Goal: Task Accomplishment & Management: Use online tool/utility

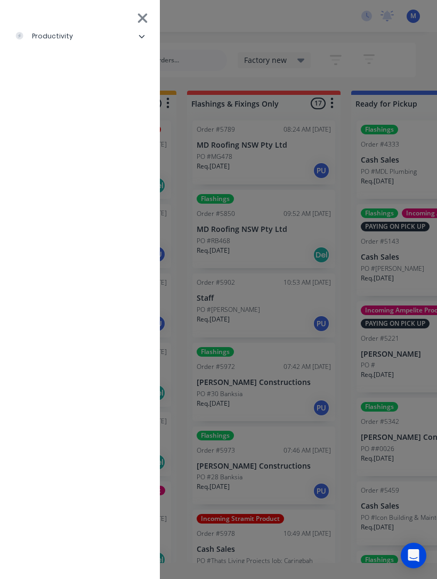
click at [88, 34] on li "productivity" at bounding box center [80, 36] width 143 height 27
click at [91, 112] on div "Delivery Scheduling" at bounding box center [65, 116] width 84 height 10
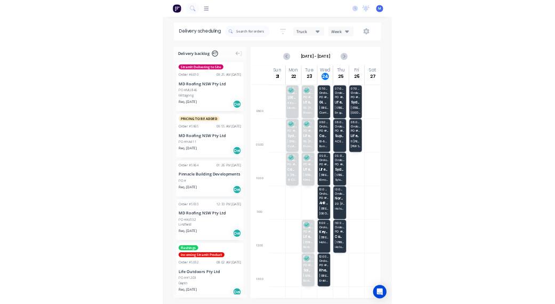
scroll to position [3, 0]
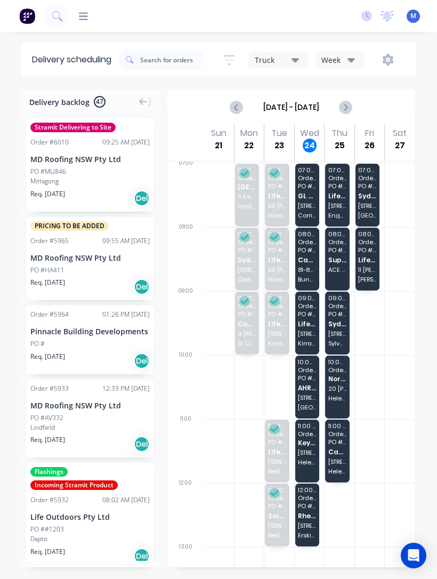
click at [307, 273] on span "81-83 Bundeena Dr" at bounding box center [307, 270] width 18 height 6
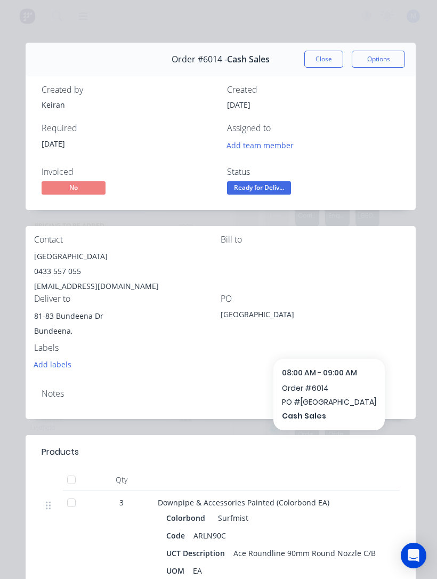
click at [321, 57] on button "Close" at bounding box center [324, 59] width 39 height 17
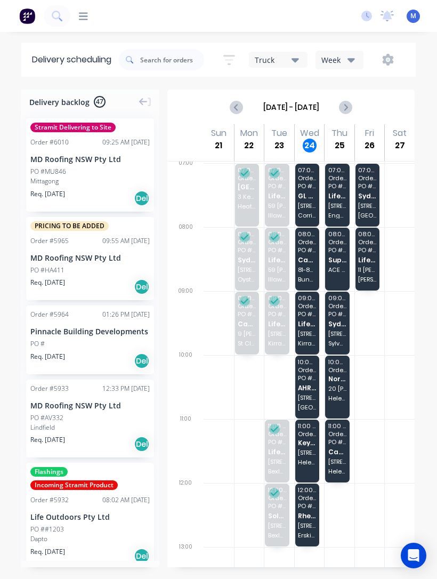
click at [314, 531] on div "12:00 - 13:00 Order # 5977 PO # Erskineville Rhetts Assured 160 [PERSON_NAME]" at bounding box center [307, 515] width 25 height 63
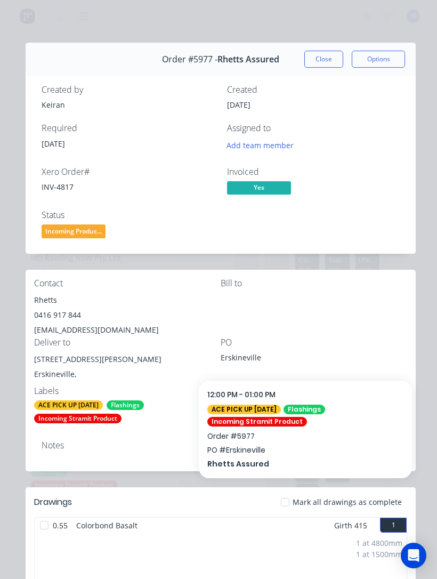
click at [327, 59] on button "Close" at bounding box center [324, 59] width 39 height 17
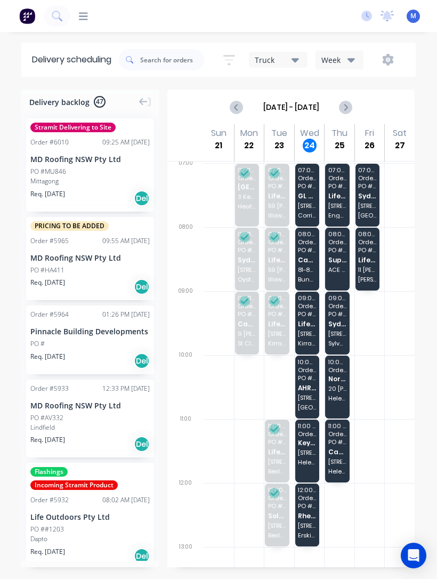
click at [87, 15] on icon at bounding box center [83, 16] width 9 height 10
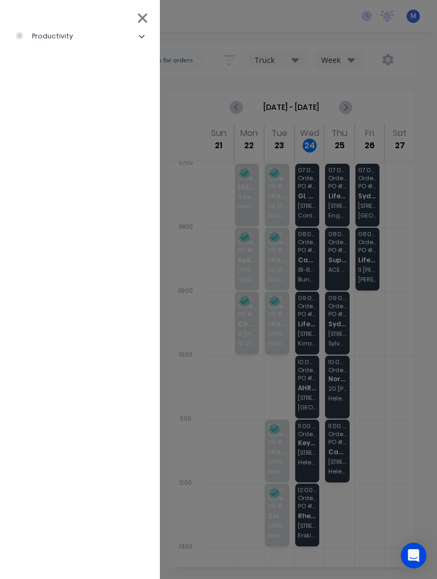
click at [81, 35] on li "productivity" at bounding box center [80, 36] width 143 height 27
click at [52, 59] on div "Workflow" at bounding box center [47, 63] width 49 height 10
